Goal: Information Seeking & Learning: Learn about a topic

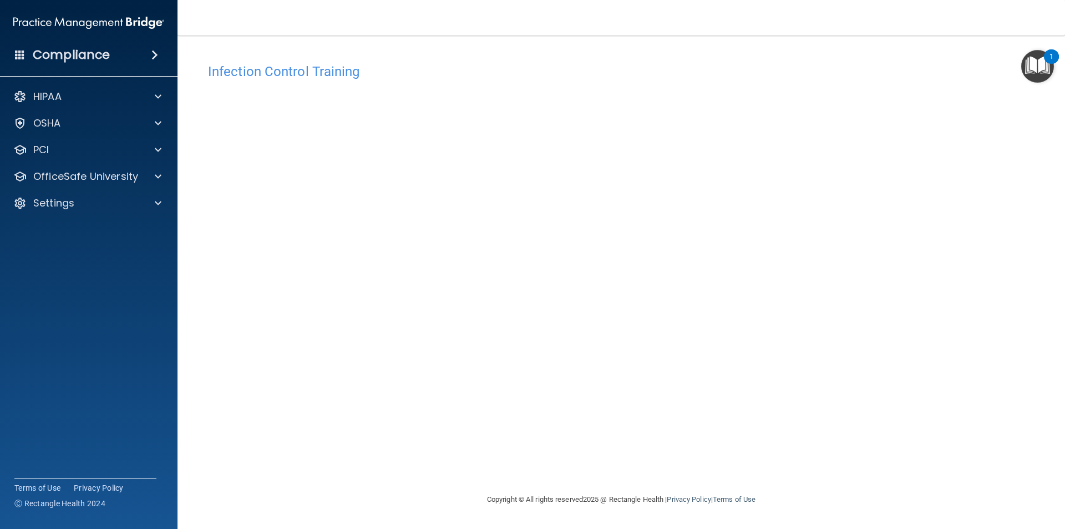
click at [49, 24] on img at bounding box center [88, 23] width 151 height 22
click at [137, 174] on div "OfficeSafe University" at bounding box center [74, 176] width 138 height 13
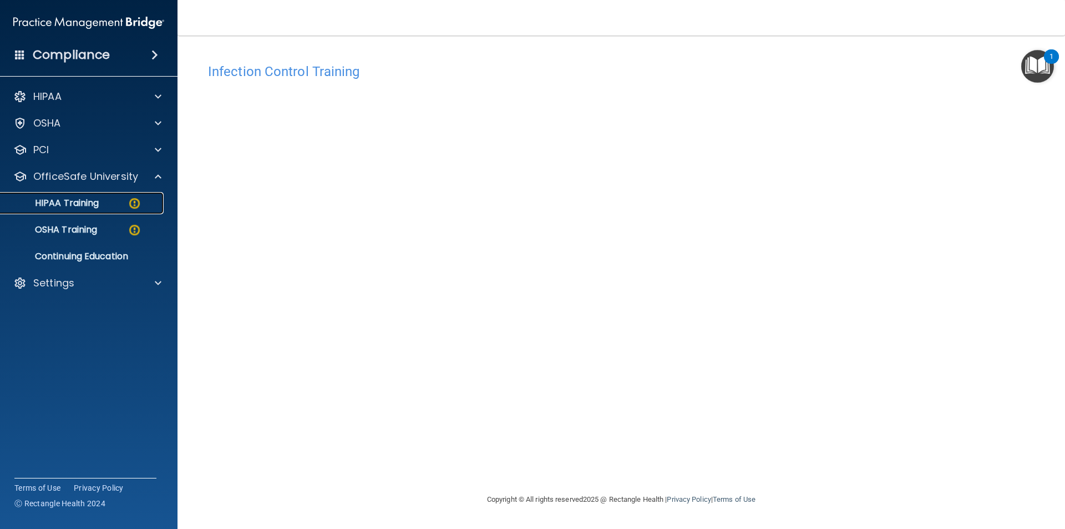
click at [128, 209] on img at bounding box center [135, 203] width 14 height 14
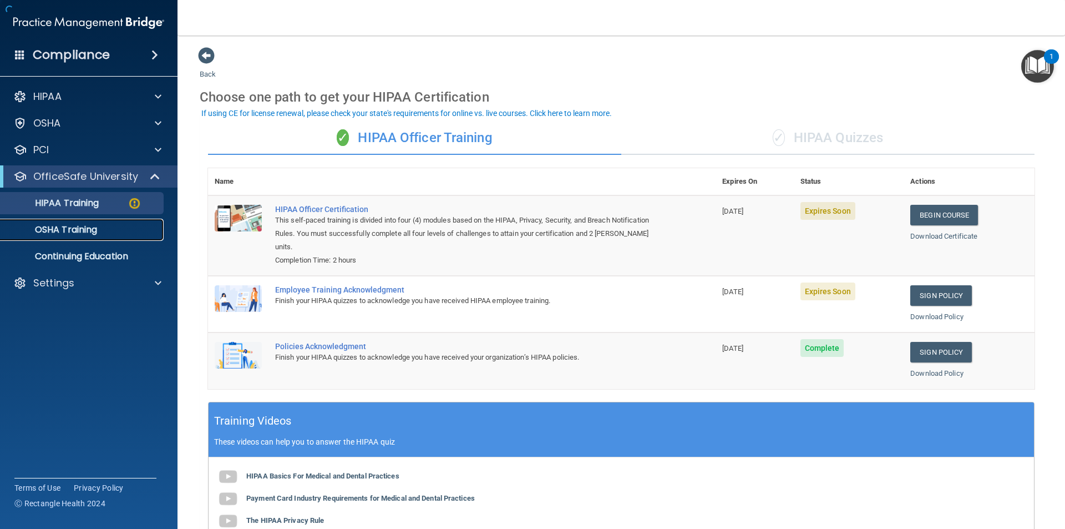
click at [131, 229] on div "OSHA Training" at bounding box center [82, 229] width 151 height 11
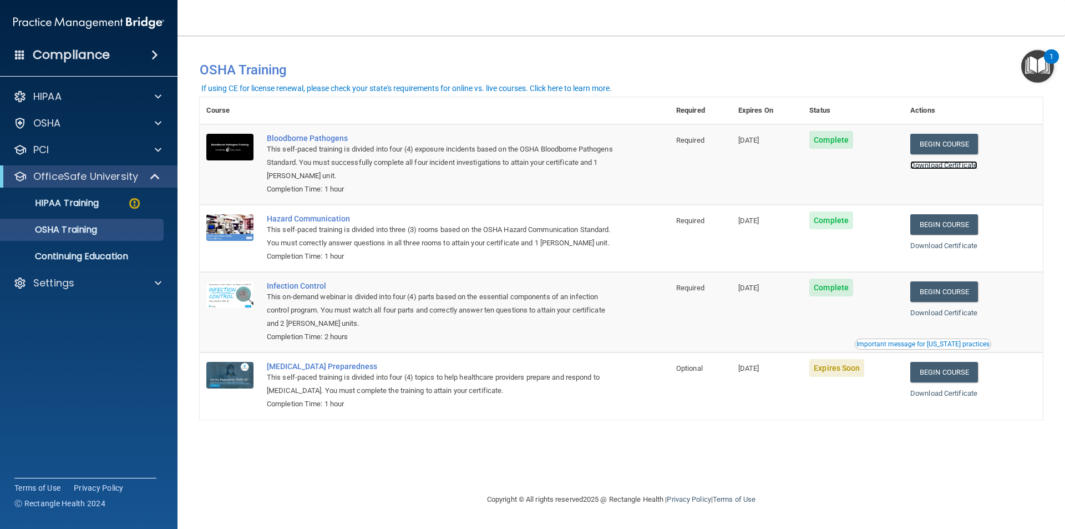
click at [942, 166] on link "Download Certificate" at bounding box center [944, 165] width 67 height 8
click at [951, 248] on link "Download Certificate" at bounding box center [944, 245] width 67 height 8
click at [963, 317] on link "Download Certificate" at bounding box center [944, 312] width 67 height 8
click at [67, 224] on p "OSHA Training" at bounding box center [52, 229] width 90 height 11
click at [72, 208] on p "HIPAA Training" at bounding box center [53, 203] width 92 height 11
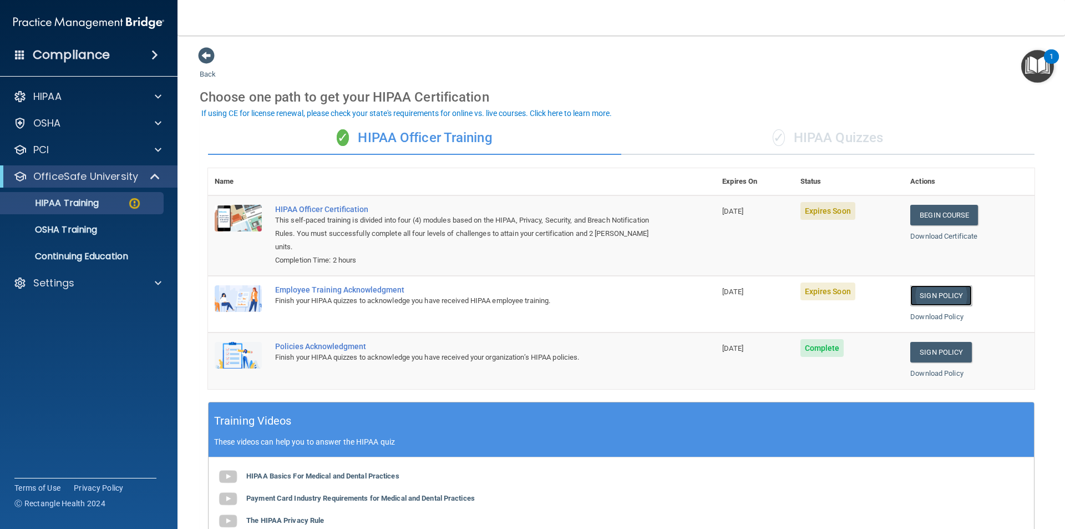
click at [921, 296] on link "Sign Policy" at bounding box center [942, 295] width 62 height 21
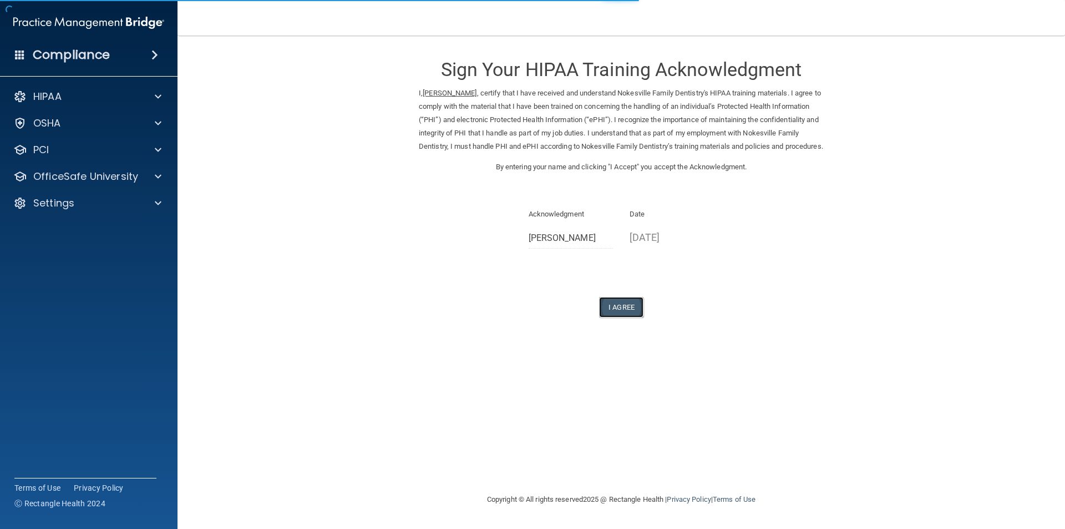
click at [614, 315] on button "I Agree" at bounding box center [621, 307] width 44 height 21
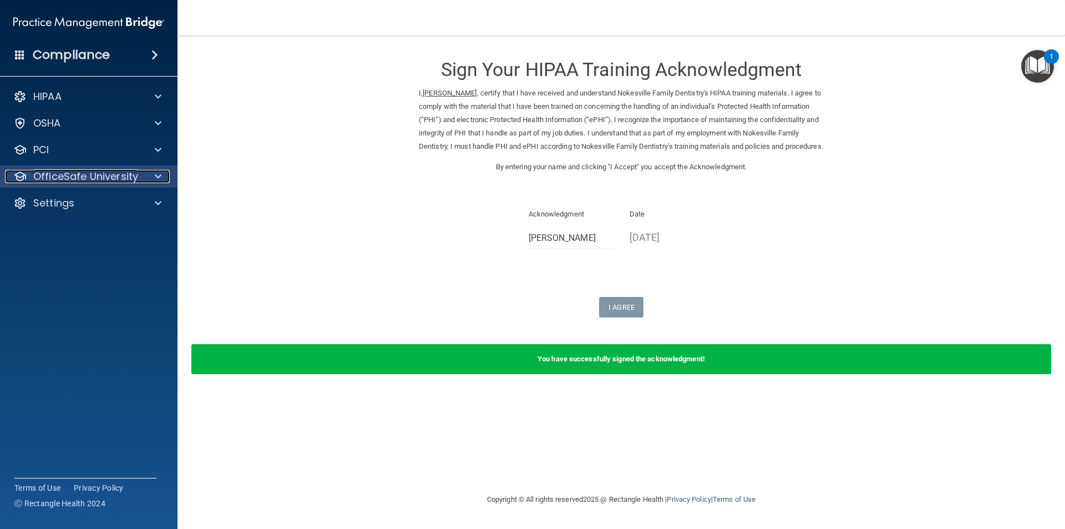
click at [165, 176] on div at bounding box center [157, 176] width 28 height 13
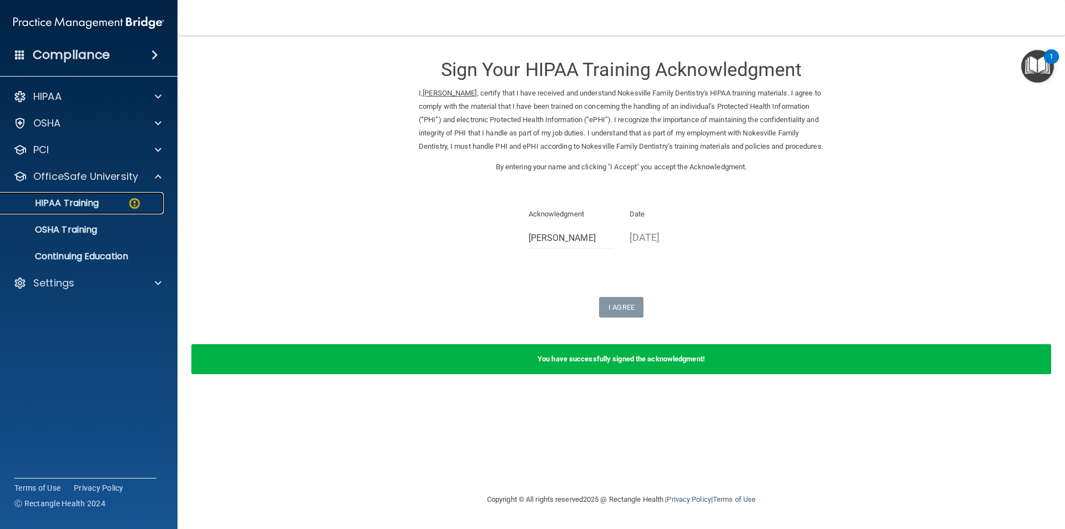
click at [107, 207] on div "HIPAA Training" at bounding box center [82, 203] width 151 height 11
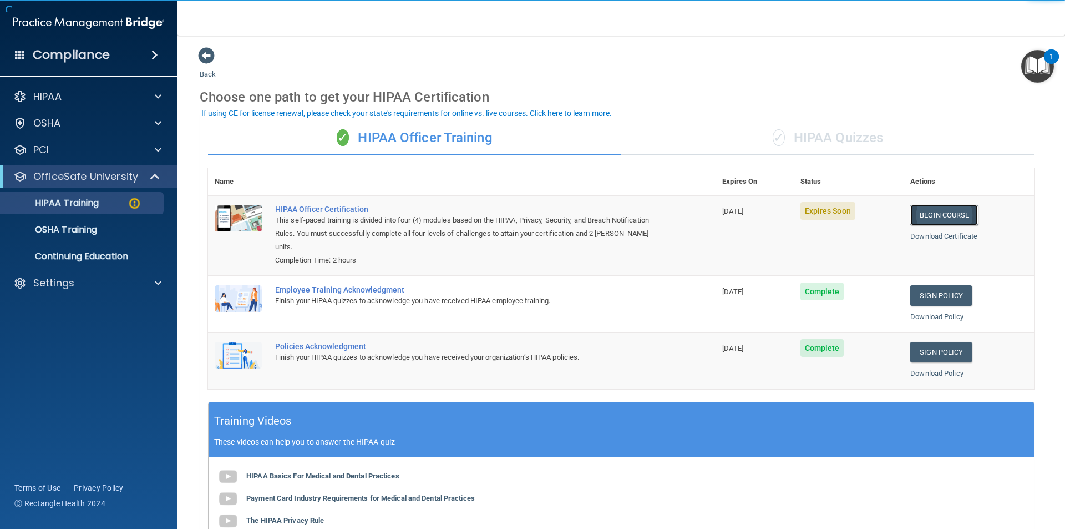
click at [938, 218] on link "Begin Course" at bounding box center [945, 215] width 68 height 21
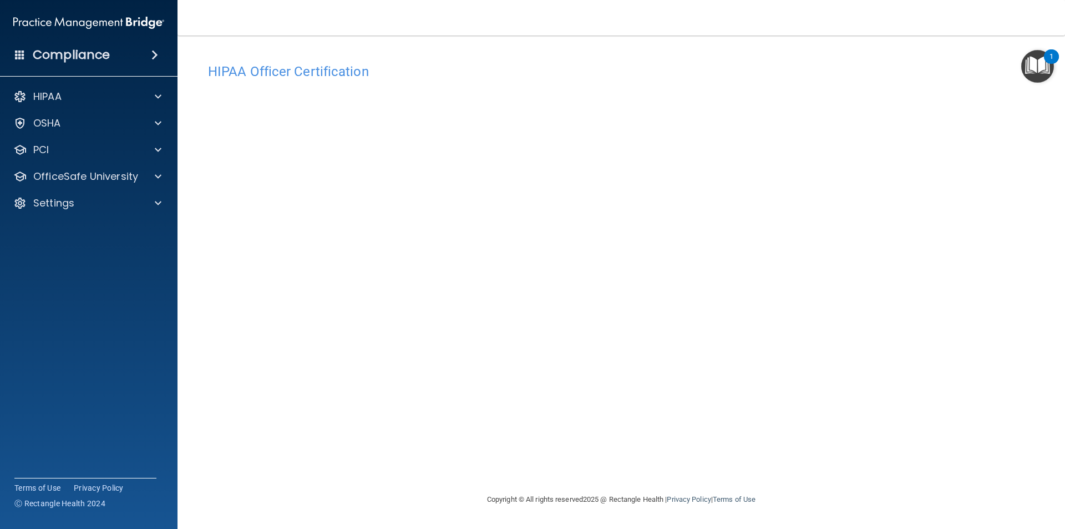
drag, startPoint x: 738, startPoint y: 57, endPoint x: 740, endPoint y: 51, distance: 6.3
click at [740, 50] on div "HIPAA Officer Certification This course doesn’t expire until 08/23/2025. Are yo…" at bounding box center [621, 264] width 843 height 435
click at [437, 455] on div "HIPAA Officer Certification This course doesn’t expire until 08/23/2025. Are yo…" at bounding box center [621, 275] width 843 height 435
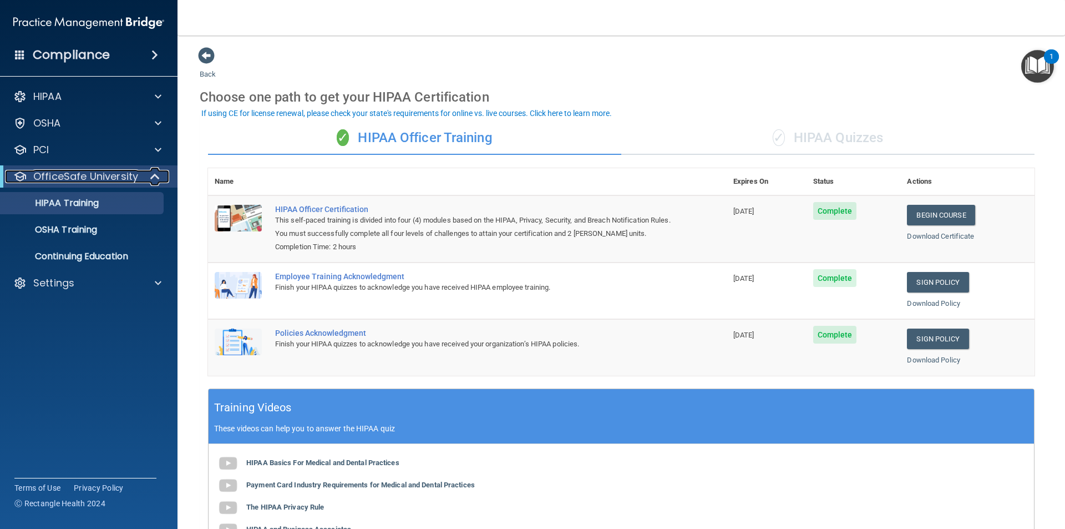
click at [153, 176] on span at bounding box center [155, 176] width 9 height 13
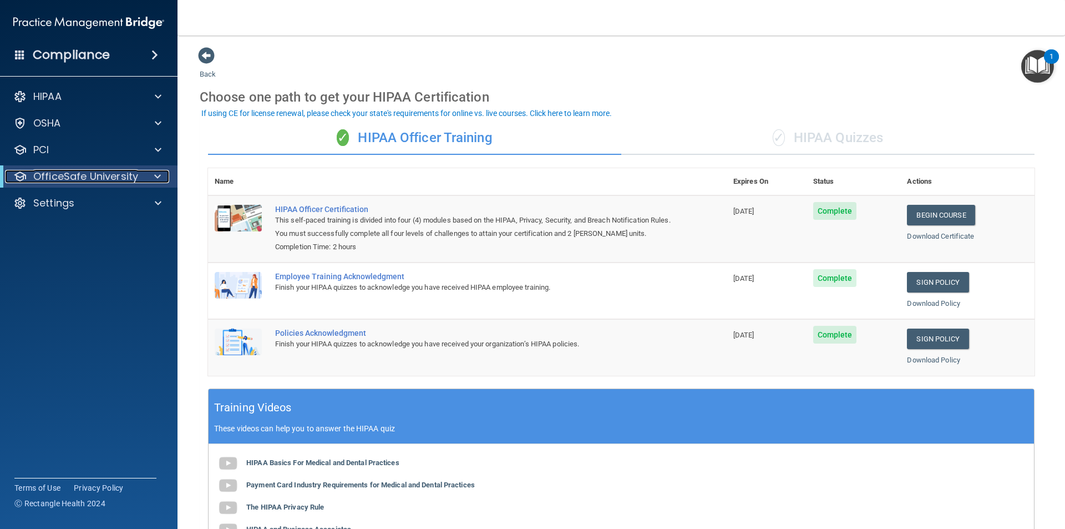
click at [154, 176] on span at bounding box center [157, 176] width 7 height 13
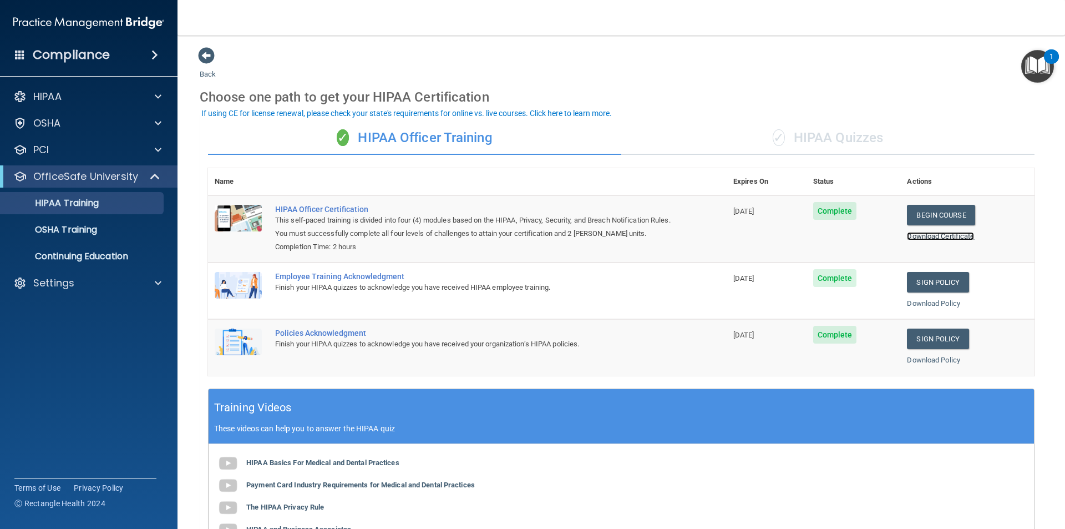
click at [953, 232] on link "Download Certificate" at bounding box center [940, 236] width 67 height 8
